Goal: Check status: Check status

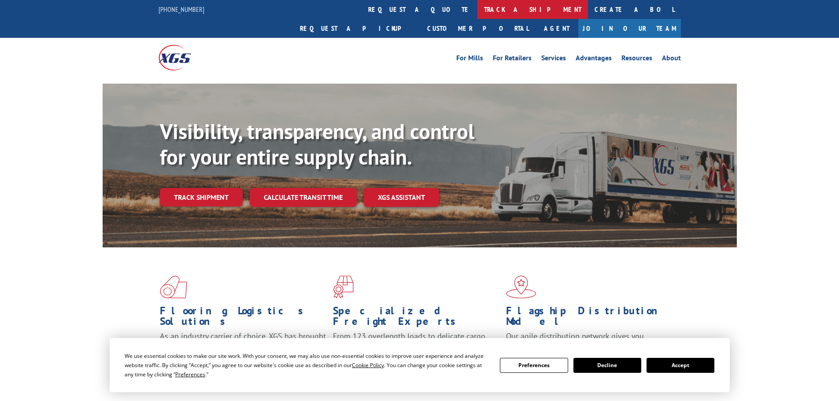
click at [477, 7] on link "track a shipment" at bounding box center [532, 9] width 110 height 19
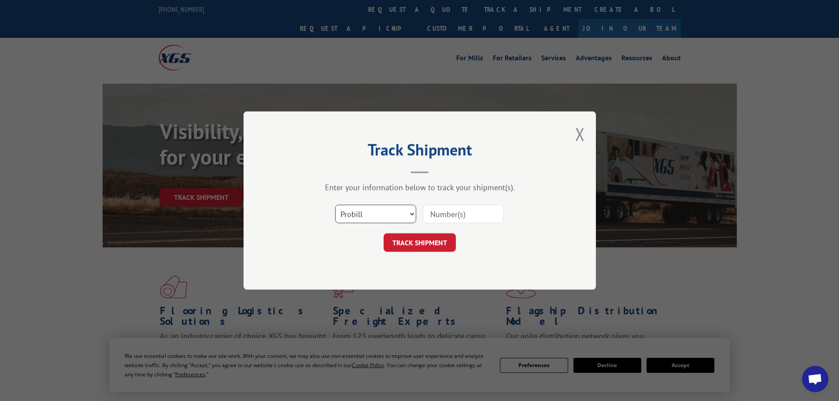
click at [373, 212] on select "Select category... Probill BOL PO" at bounding box center [375, 214] width 81 height 18
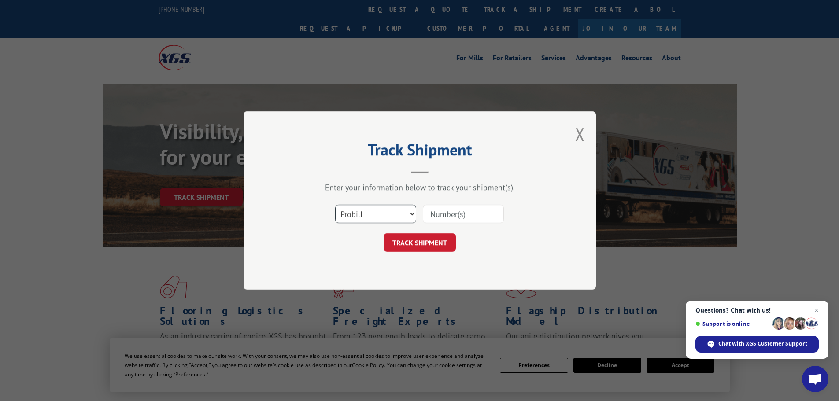
select select "bol"
click at [335, 205] on select "Select category... Probill BOL PO" at bounding box center [375, 214] width 81 height 18
click at [449, 214] on input at bounding box center [463, 214] width 81 height 18
paste input "450853"
type input "450853"
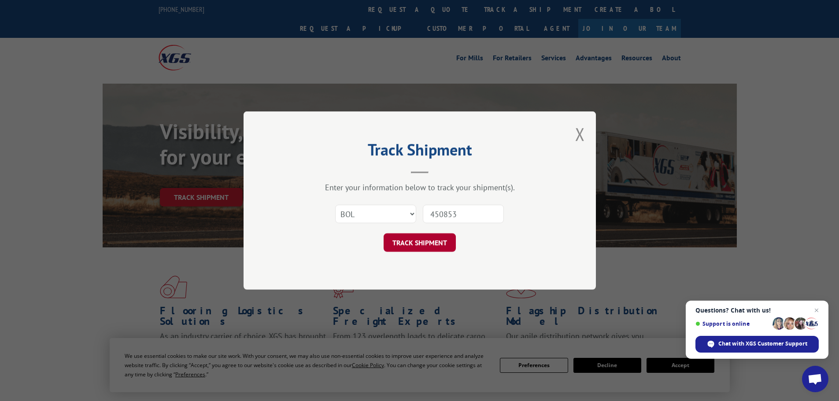
click at [433, 239] on button "TRACK SHIPMENT" at bounding box center [419, 242] width 72 height 18
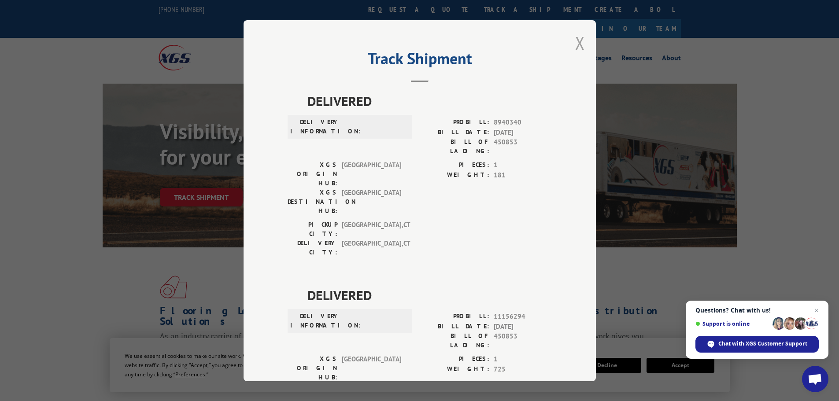
click at [577, 41] on button "Close modal" at bounding box center [580, 42] width 10 height 23
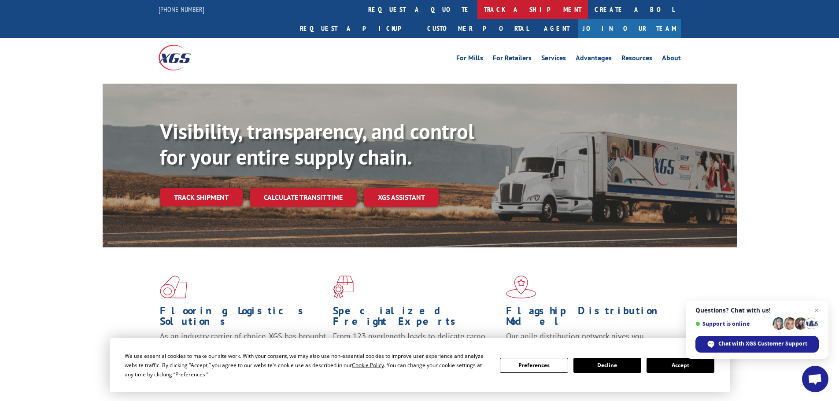
click at [477, 8] on link "track a shipment" at bounding box center [532, 9] width 110 height 19
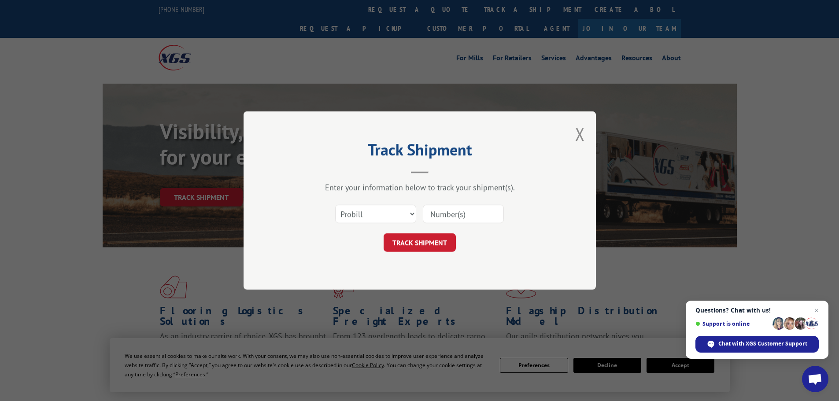
click at [449, 214] on input at bounding box center [463, 214] width 81 height 18
paste input "17471625"
type input "17471625"
click at [438, 240] on button "TRACK SHIPMENT" at bounding box center [419, 242] width 72 height 18
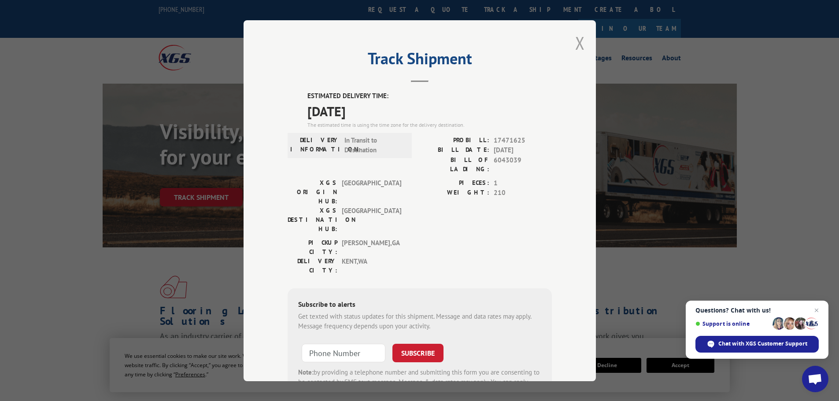
click at [581, 44] on button "Close modal" at bounding box center [580, 42] width 10 height 23
